Goal: Information Seeking & Learning: Learn about a topic

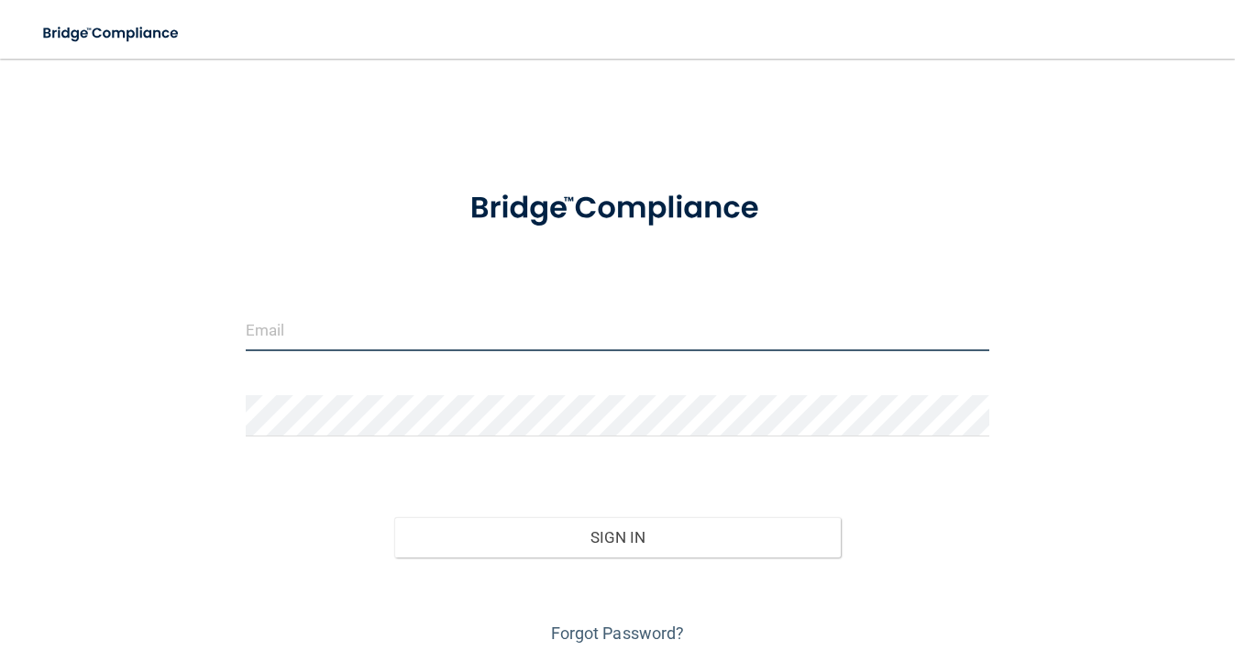
type input "[EMAIL_ADDRESS][DOMAIN_NAME]"
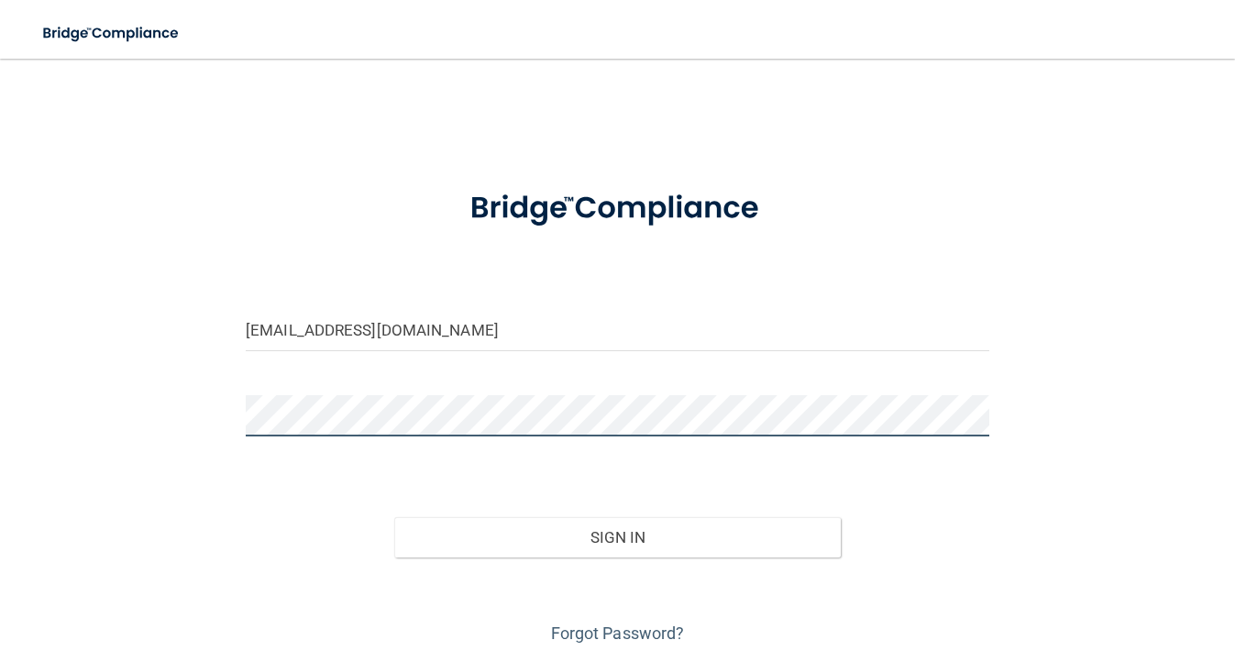
click at [617, 536] on button "Sign In" at bounding box center [617, 537] width 447 height 40
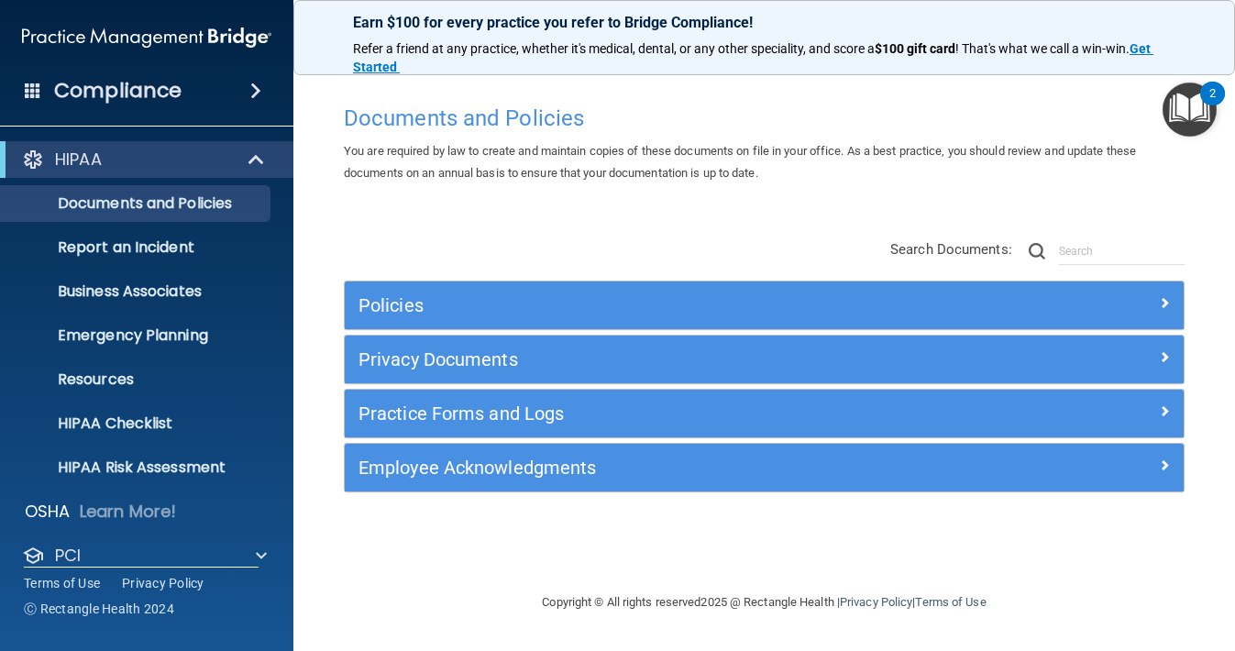
click at [446, 353] on h5 "Privacy Documents" at bounding box center [660, 359] width 602 height 20
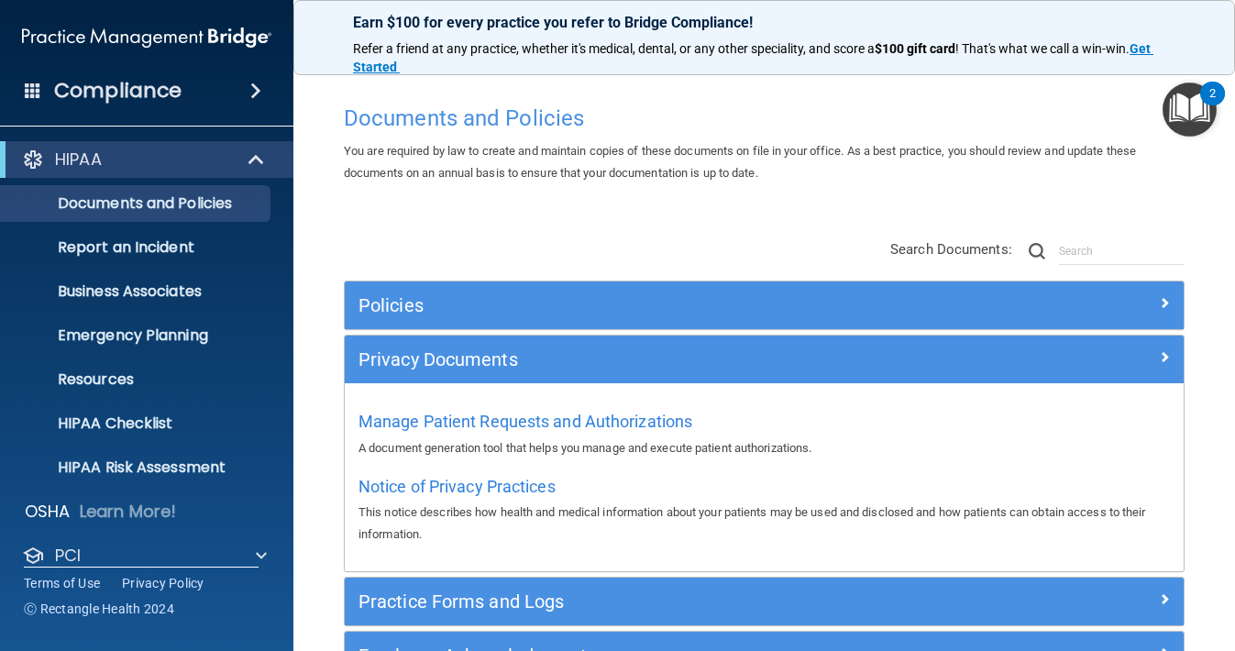
click at [419, 308] on h5 "Policies" at bounding box center [660, 305] width 602 height 20
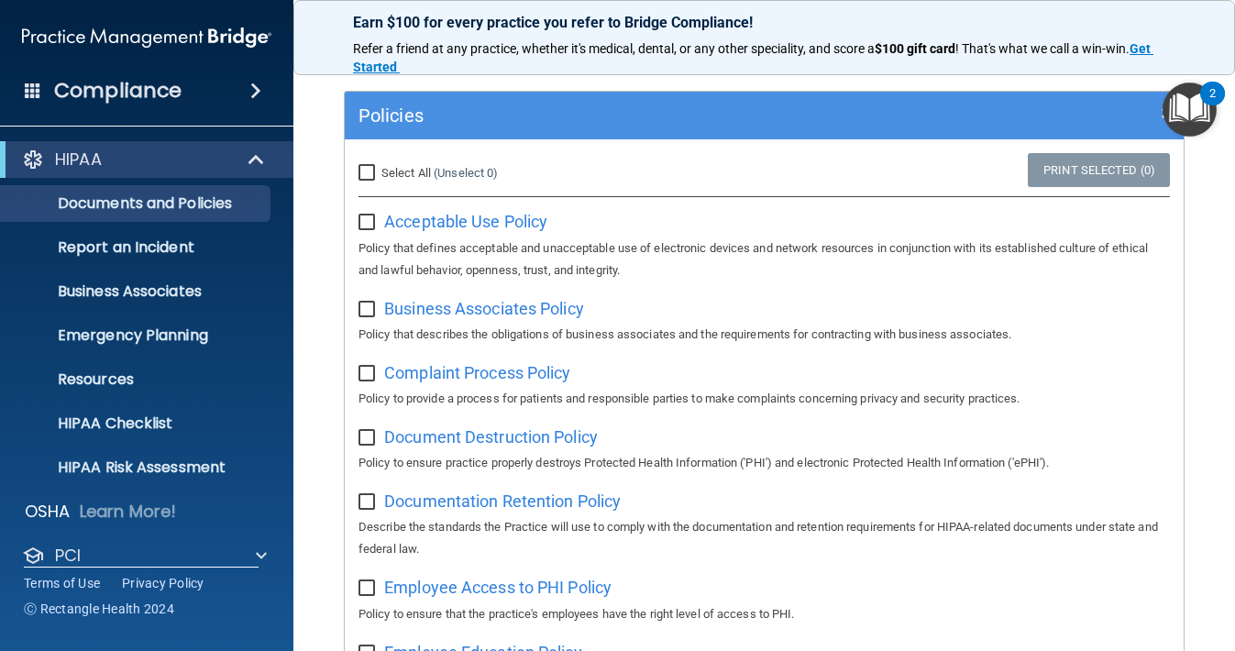
scroll to position [116, 0]
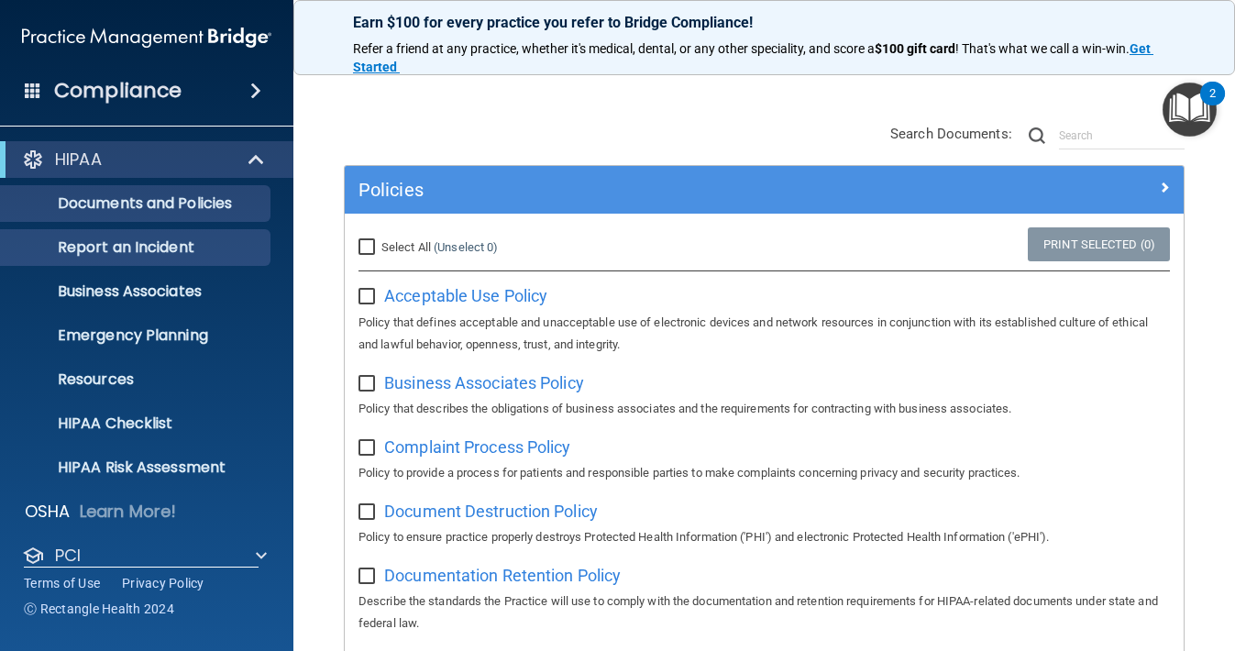
click at [171, 258] on link "Report an Incident" at bounding box center [126, 247] width 289 height 37
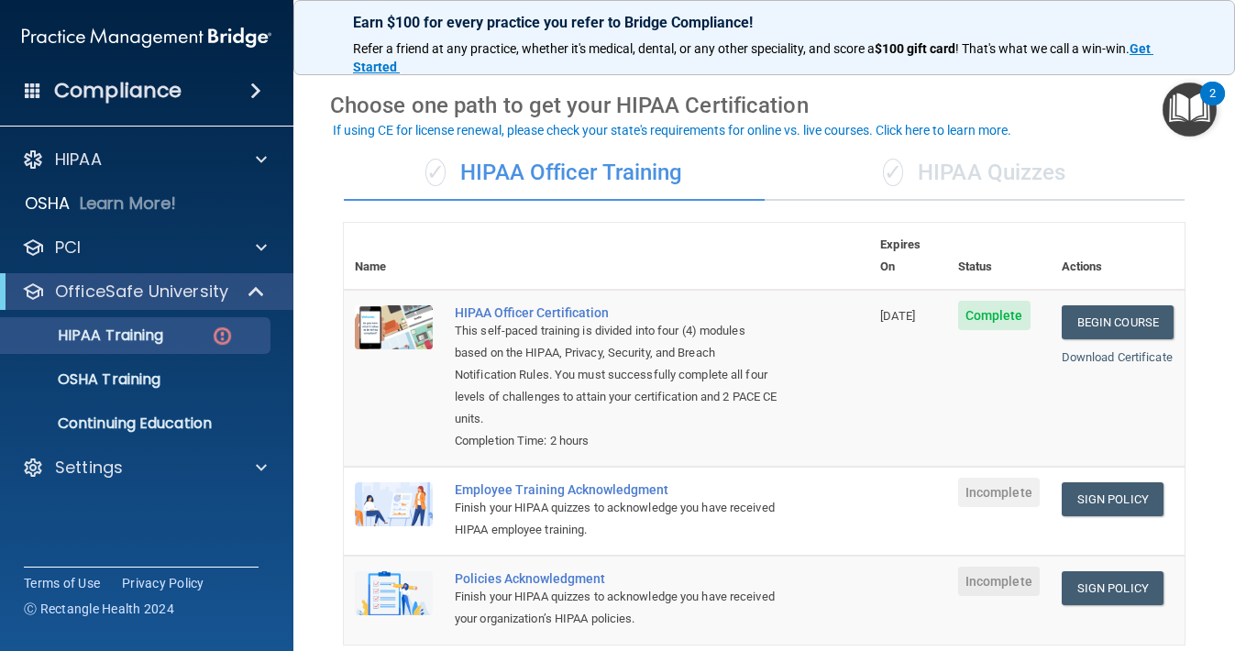
scroll to position [54, 0]
click at [1112, 483] on link "Sign Policy" at bounding box center [1113, 500] width 102 height 34
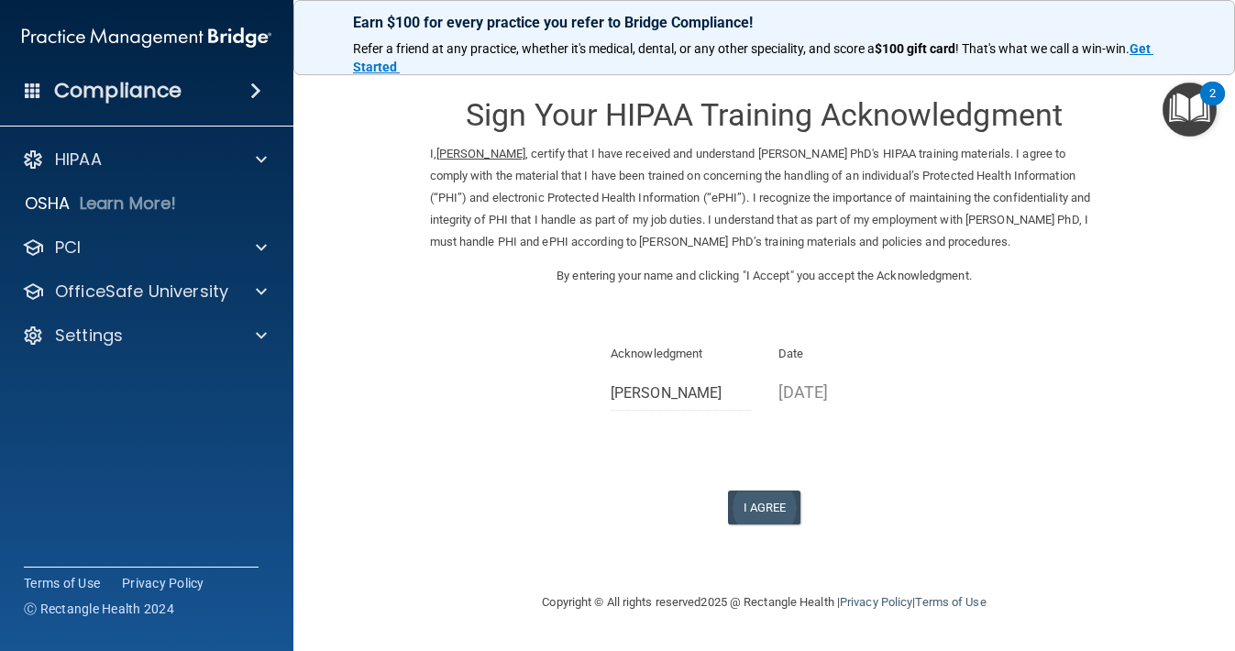
click at [778, 491] on button "I Agree" at bounding box center [764, 508] width 73 height 34
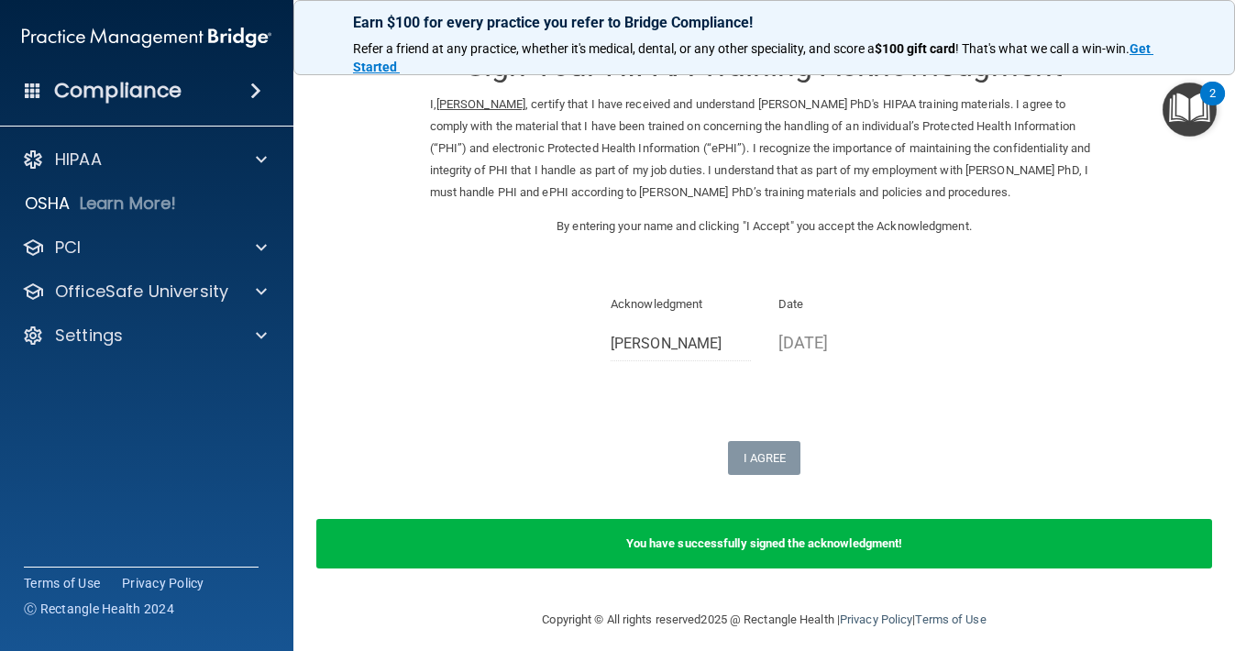
scroll to position [48, 0]
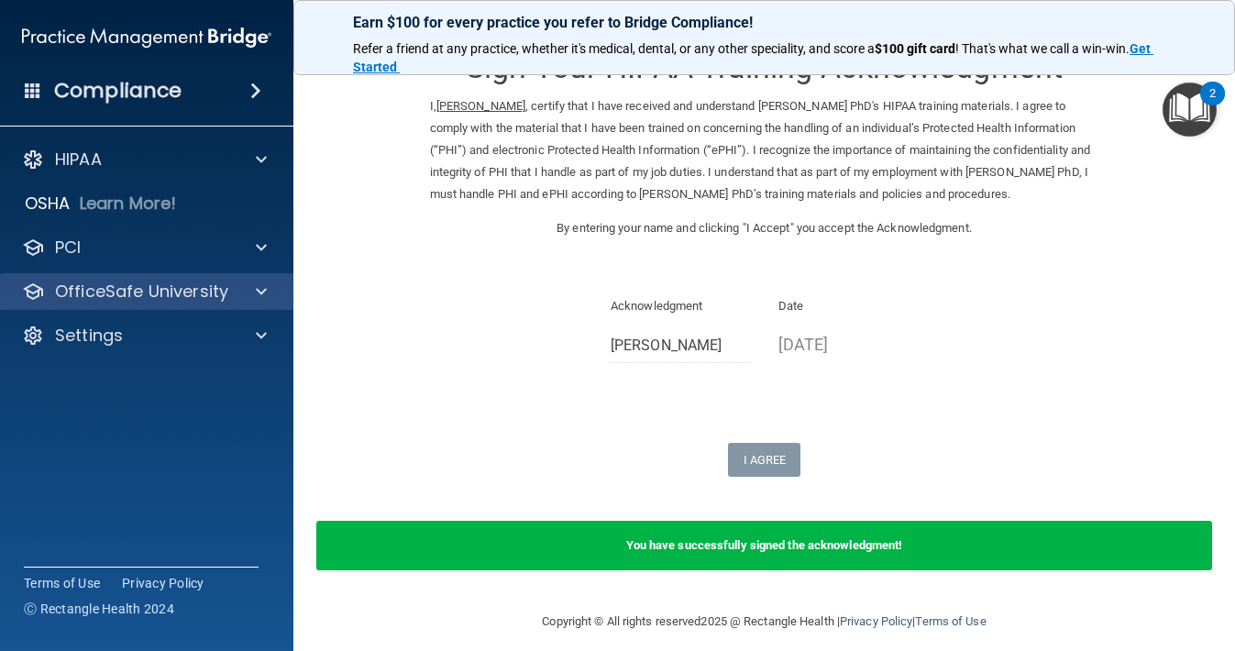
click at [268, 288] on div at bounding box center [259, 292] width 46 height 22
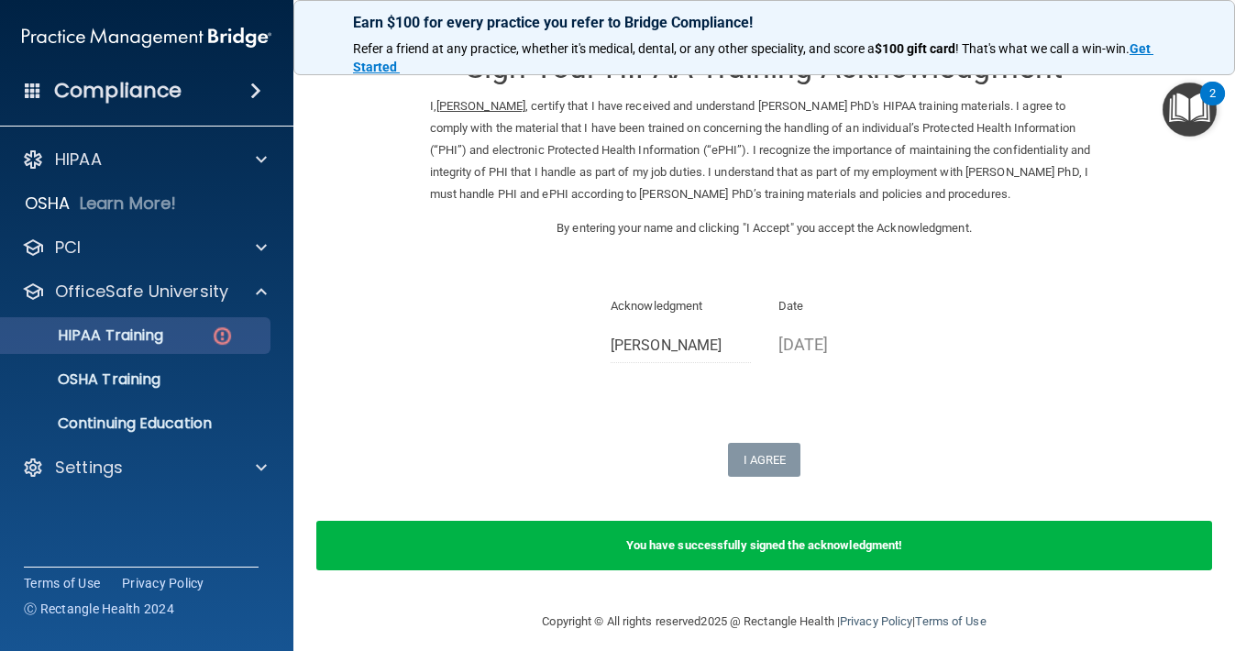
click at [130, 340] on p "HIPAA Training" at bounding box center [87, 335] width 151 height 18
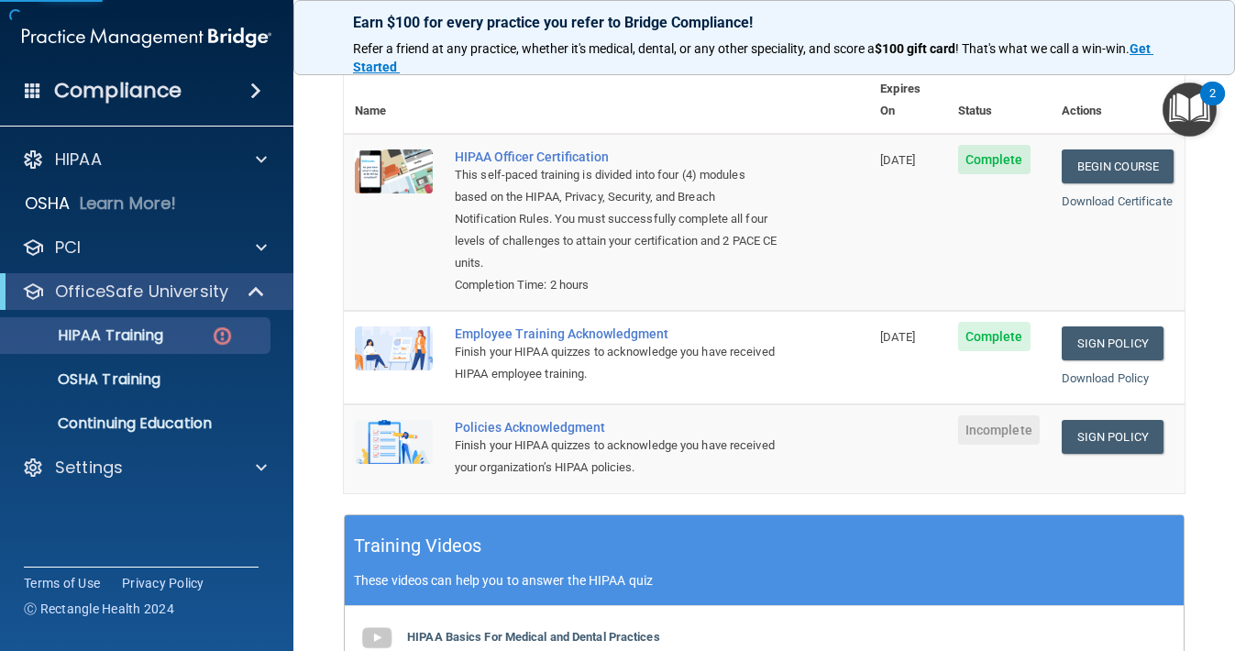
scroll to position [209, 0]
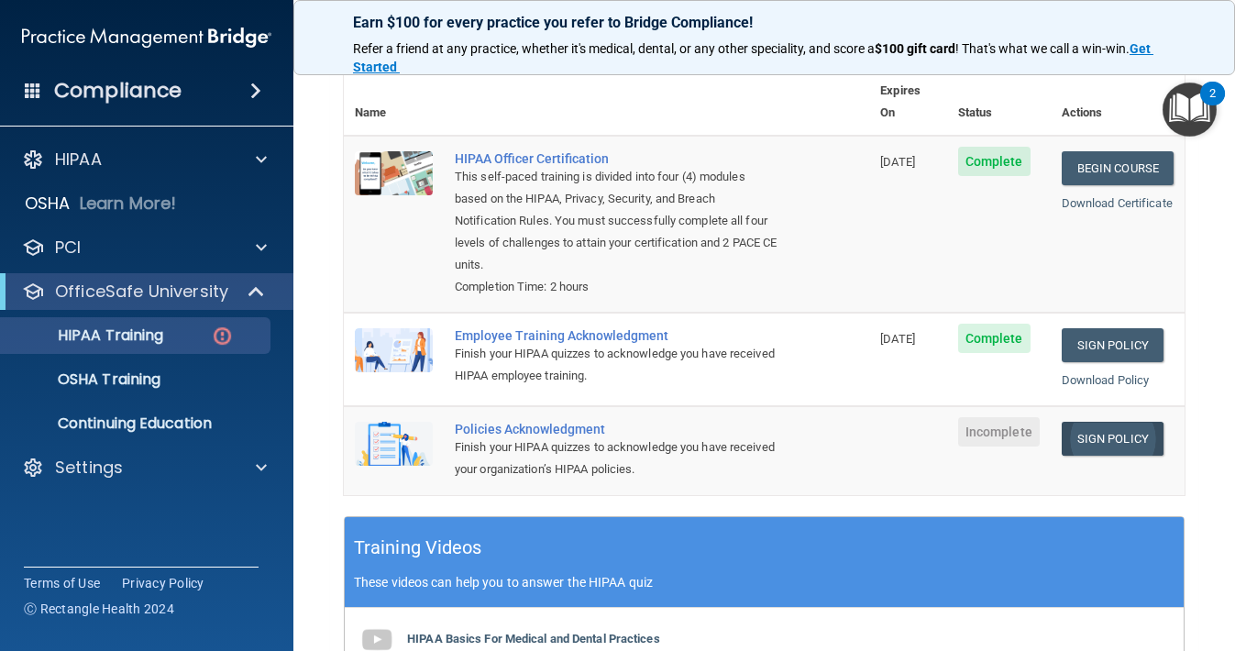
click at [1124, 422] on link "Sign Policy" at bounding box center [1113, 439] width 102 height 34
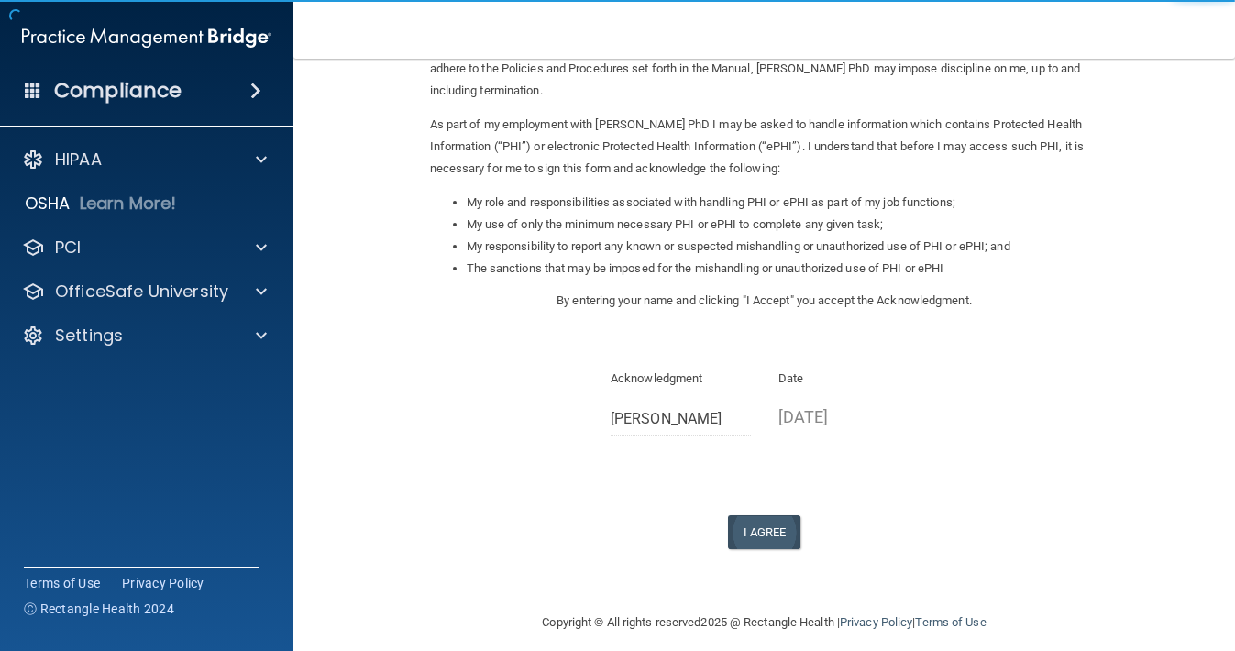
scroll to position [171, 0]
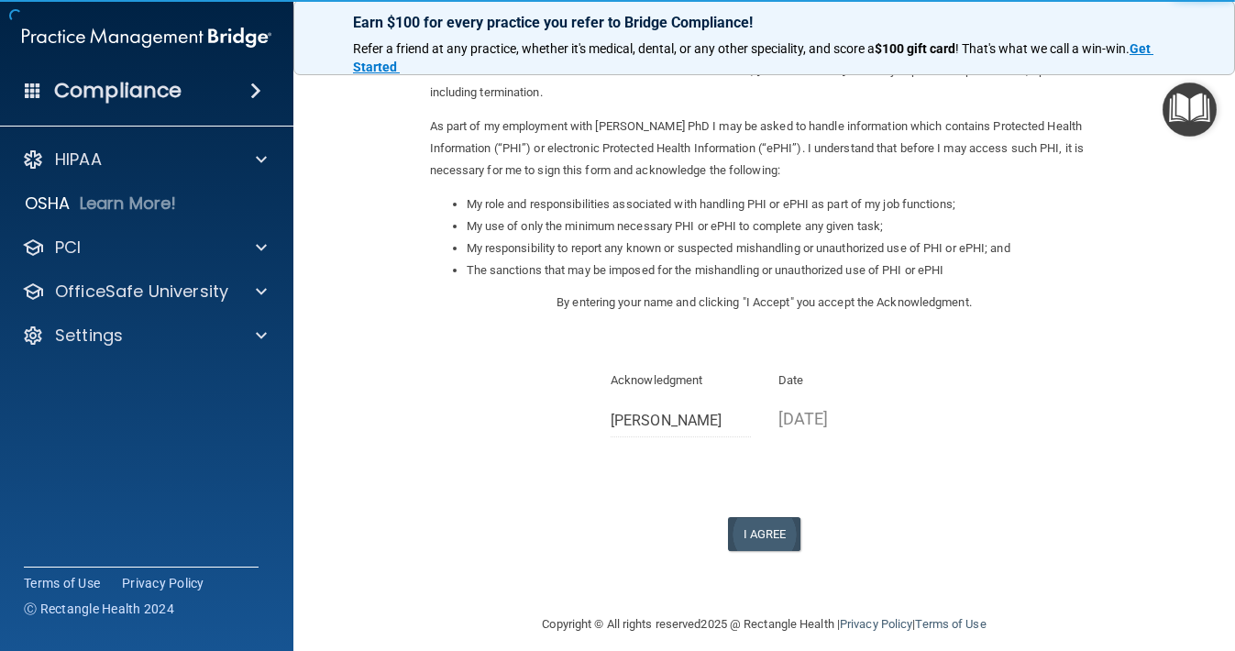
click at [764, 517] on button "I Agree" at bounding box center [764, 534] width 73 height 34
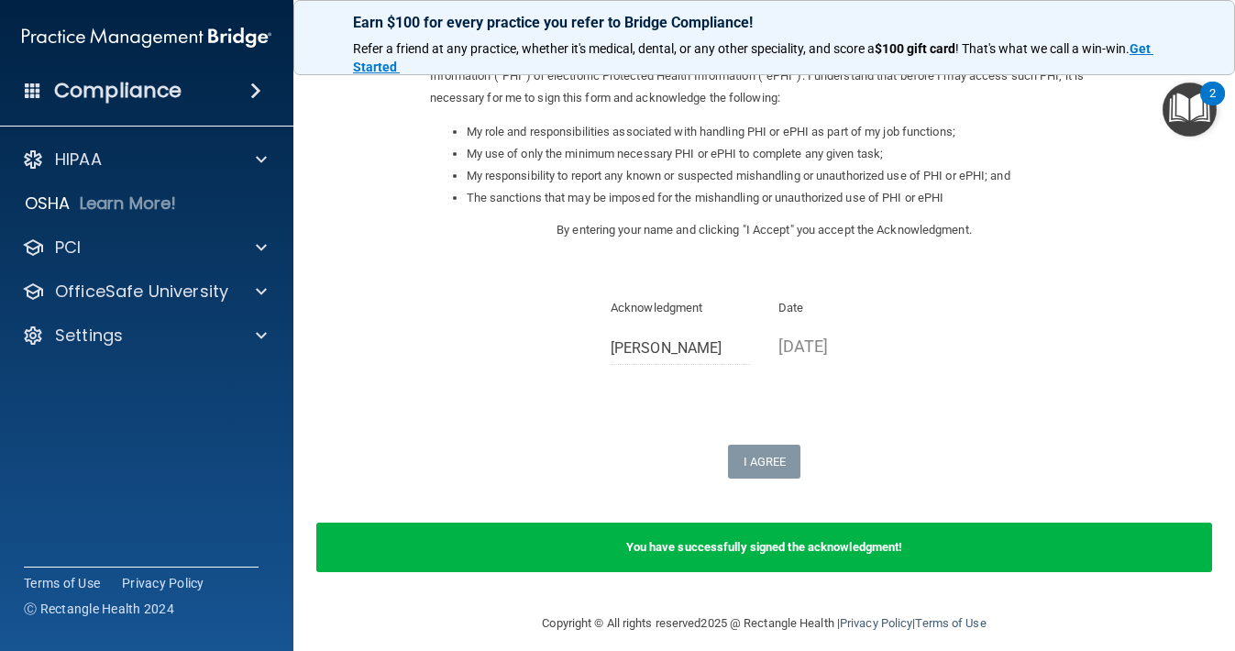
scroll to position [242, 0]
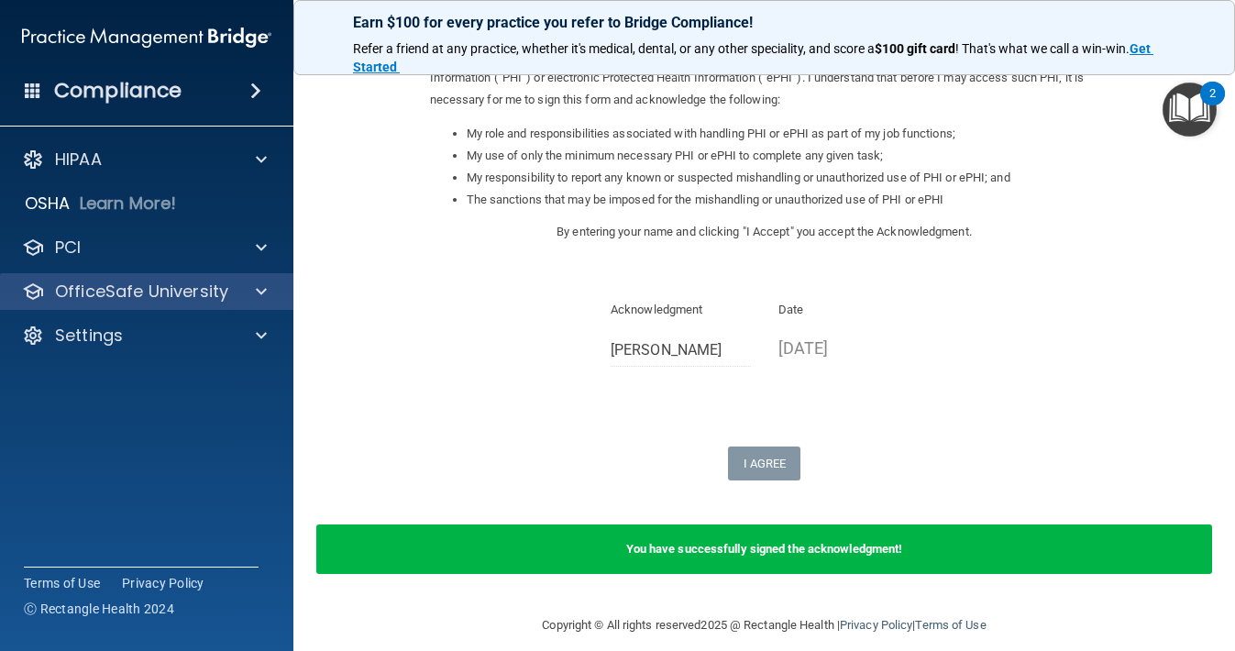
click at [260, 292] on span at bounding box center [261, 292] width 11 height 22
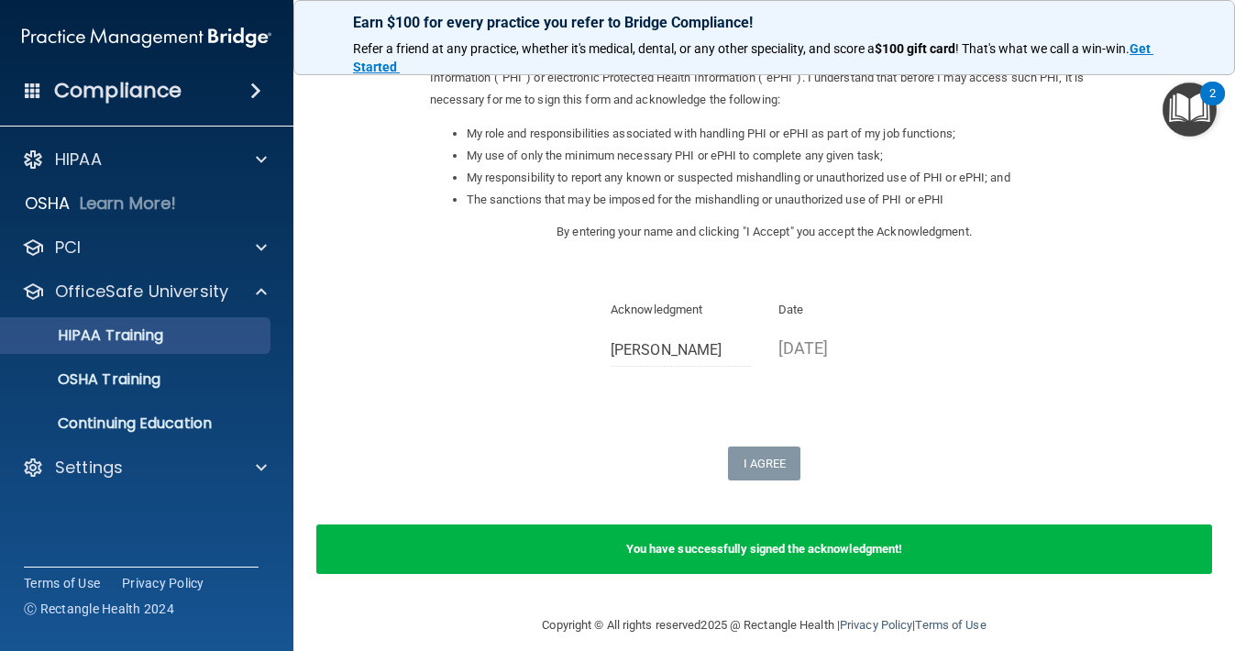
click at [154, 328] on p "HIPAA Training" at bounding box center [87, 335] width 151 height 18
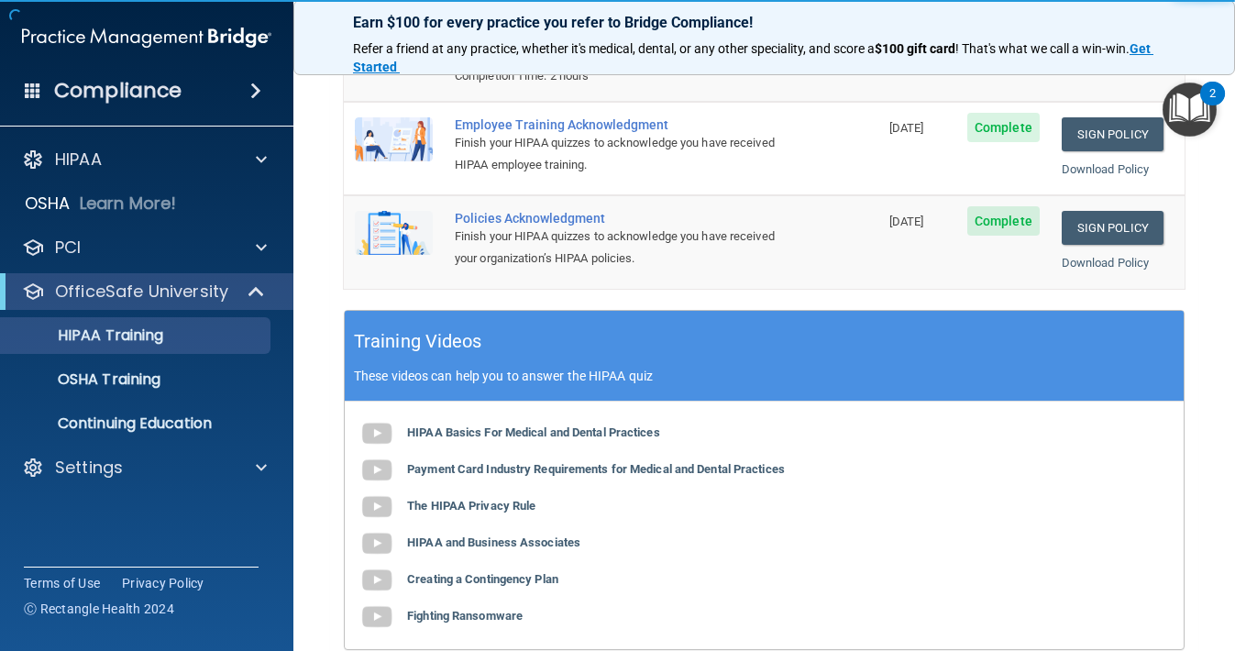
scroll to position [561, 0]
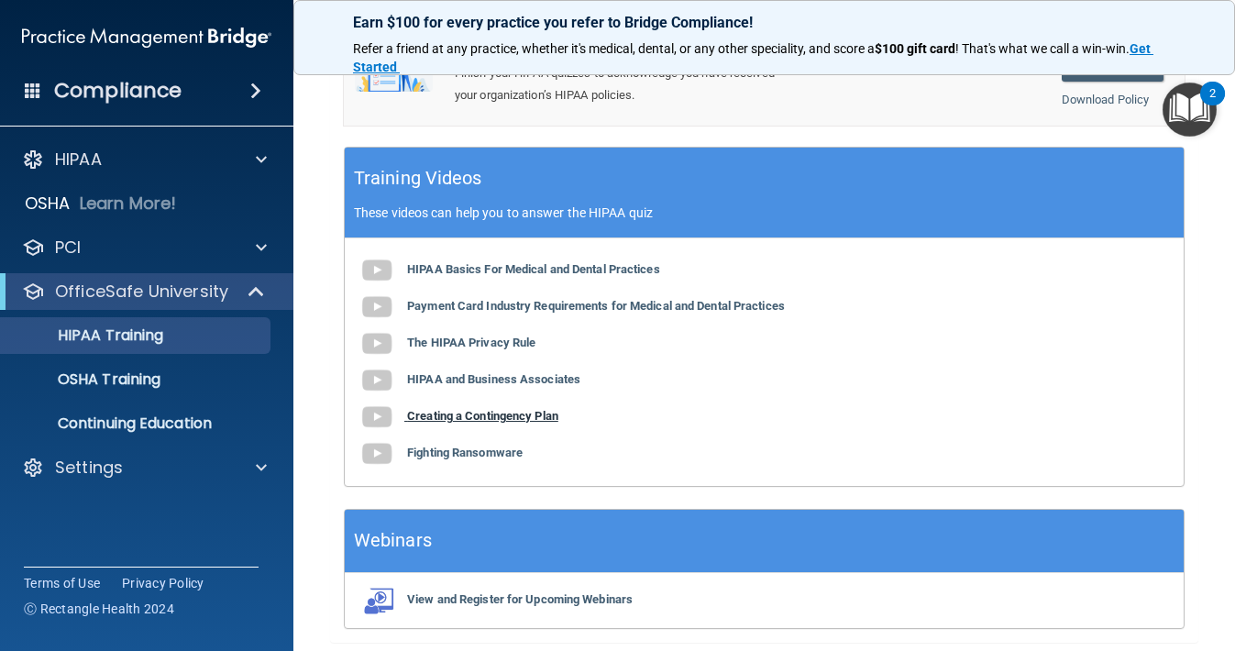
click at [510, 409] on b "Creating a Contingency Plan" at bounding box center [482, 416] width 151 height 14
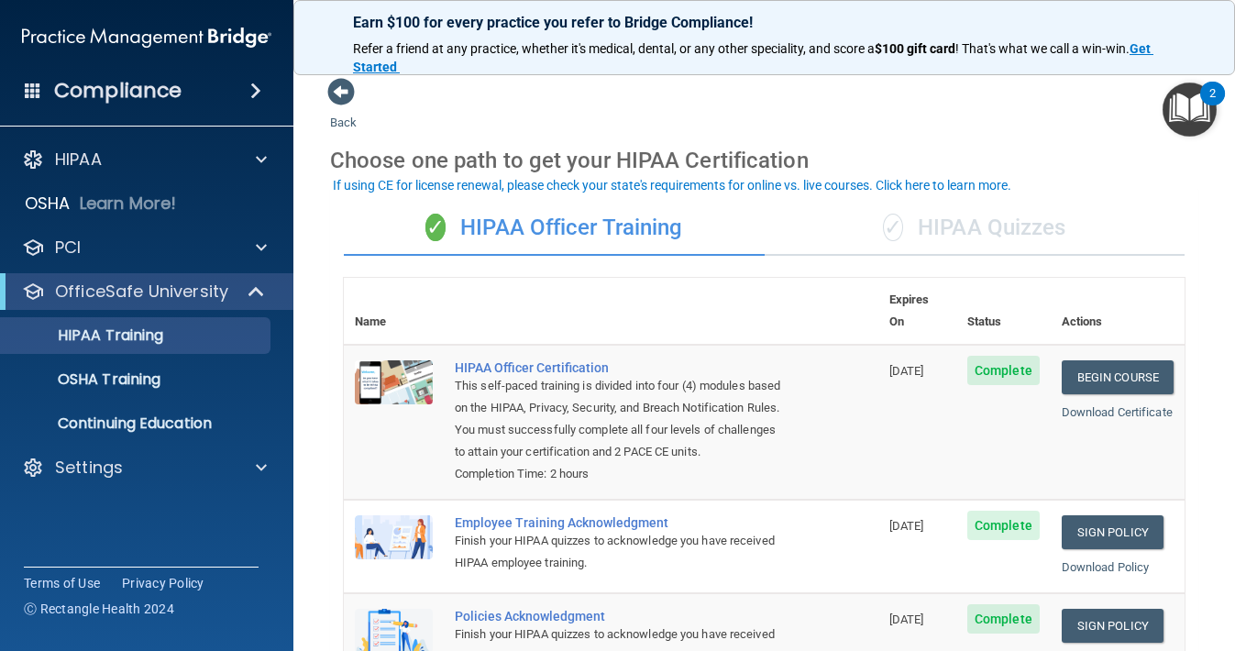
scroll to position [-1, 0]
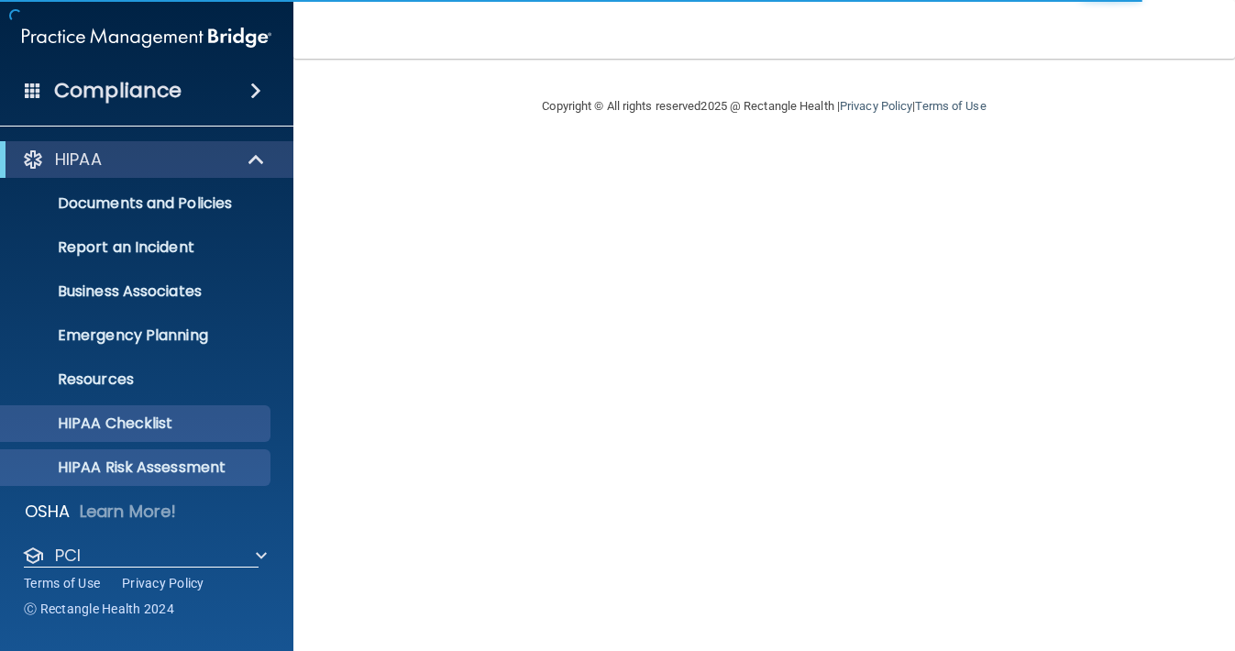
click at [188, 460] on p "HIPAA Risk Assessment" at bounding box center [137, 467] width 250 height 18
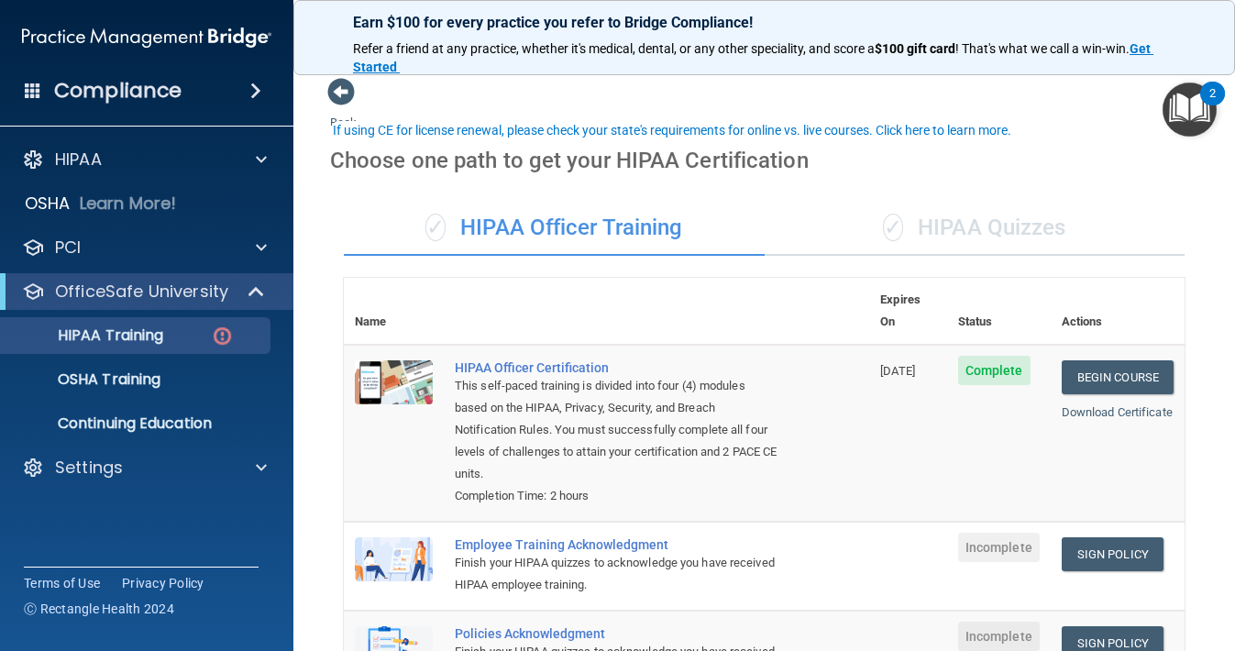
scroll to position [54, 0]
